Goal: Task Accomplishment & Management: Manage account settings

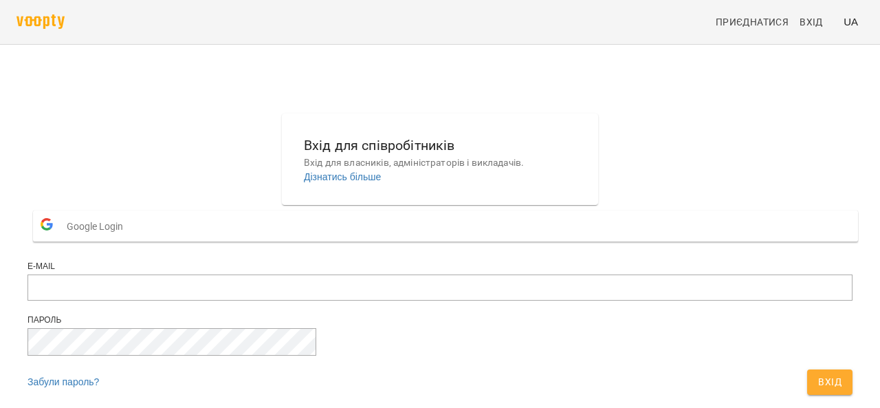
scroll to position [78, 0]
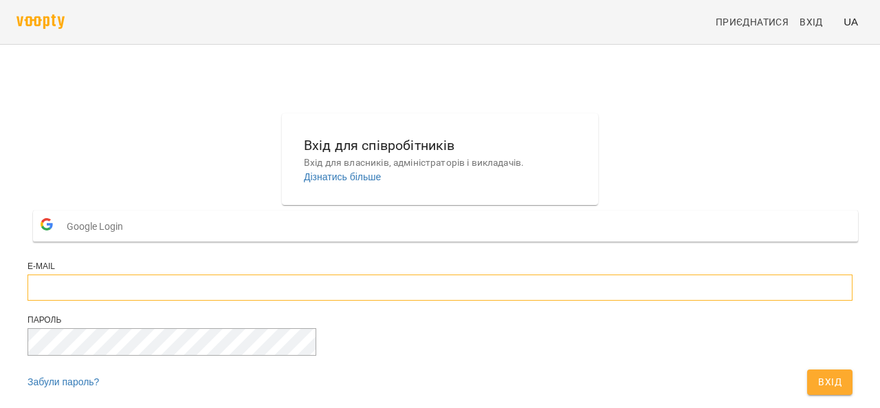
type input "**********"
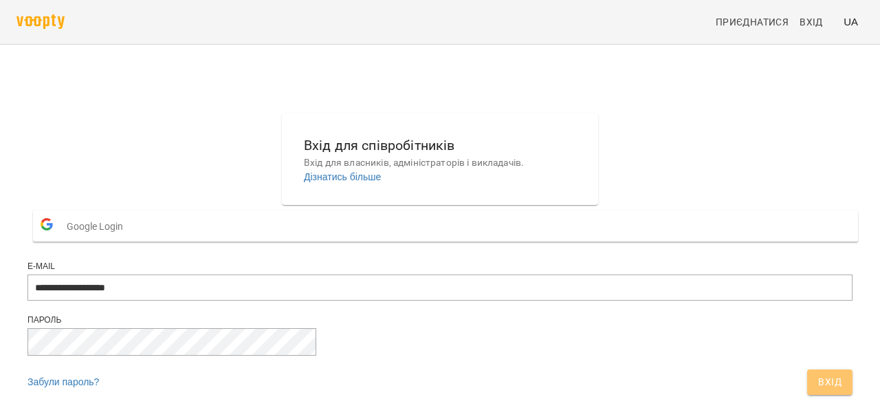
click at [818, 373] on span "Вхід" at bounding box center [829, 381] width 23 height 17
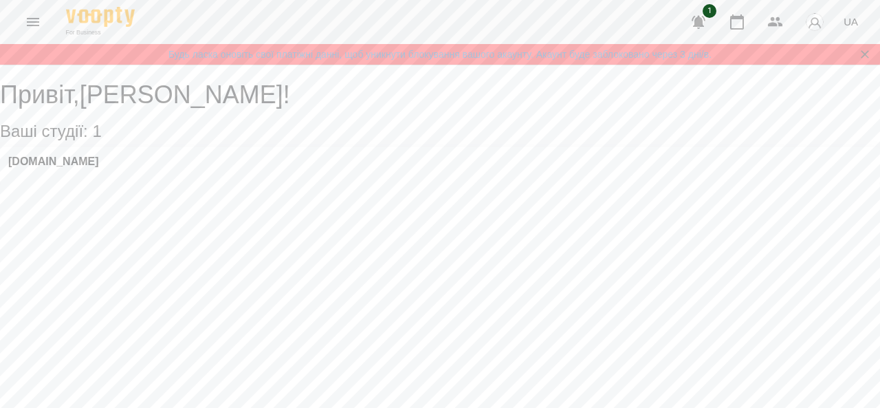
click at [238, 175] on div "[DOMAIN_NAME]" at bounding box center [440, 165] width 880 height 37
click at [89, 168] on h3 "[DOMAIN_NAME]" at bounding box center [53, 161] width 91 height 12
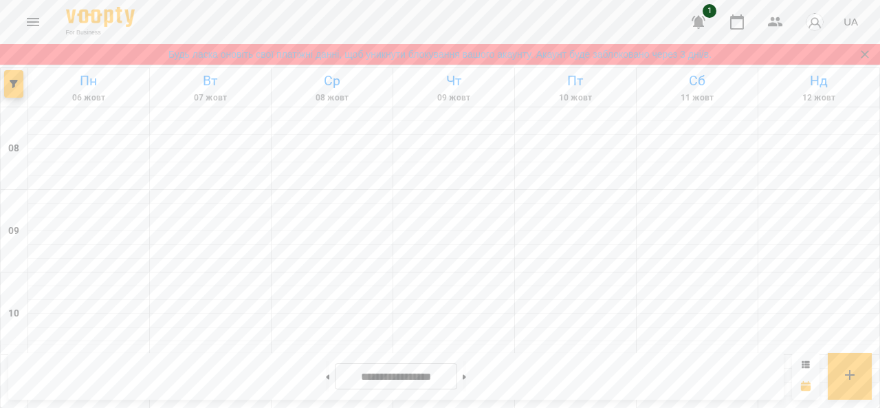
scroll to position [916, 0]
click at [466, 377] on button at bounding box center [464, 376] width 3 height 30
type input "**********"
click at [711, 23] on button "button" at bounding box center [698, 22] width 33 height 33
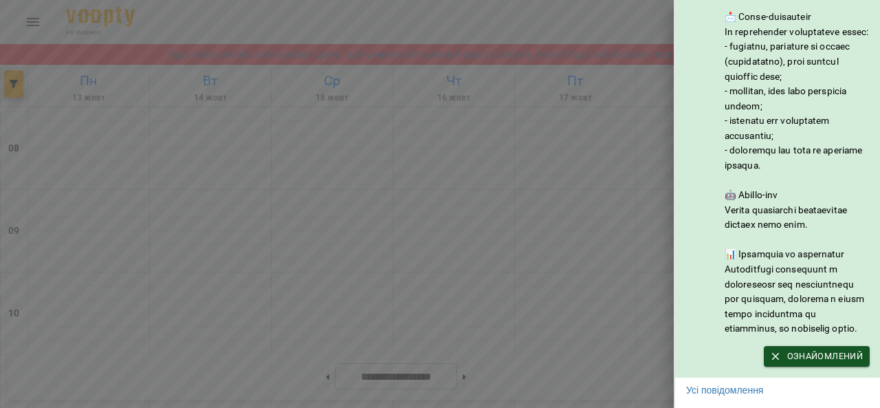
scroll to position [196, 0]
click at [722, 383] on link "Усі повідомлення" at bounding box center [724, 390] width 77 height 14
